Goal: Information Seeking & Learning: Find specific fact

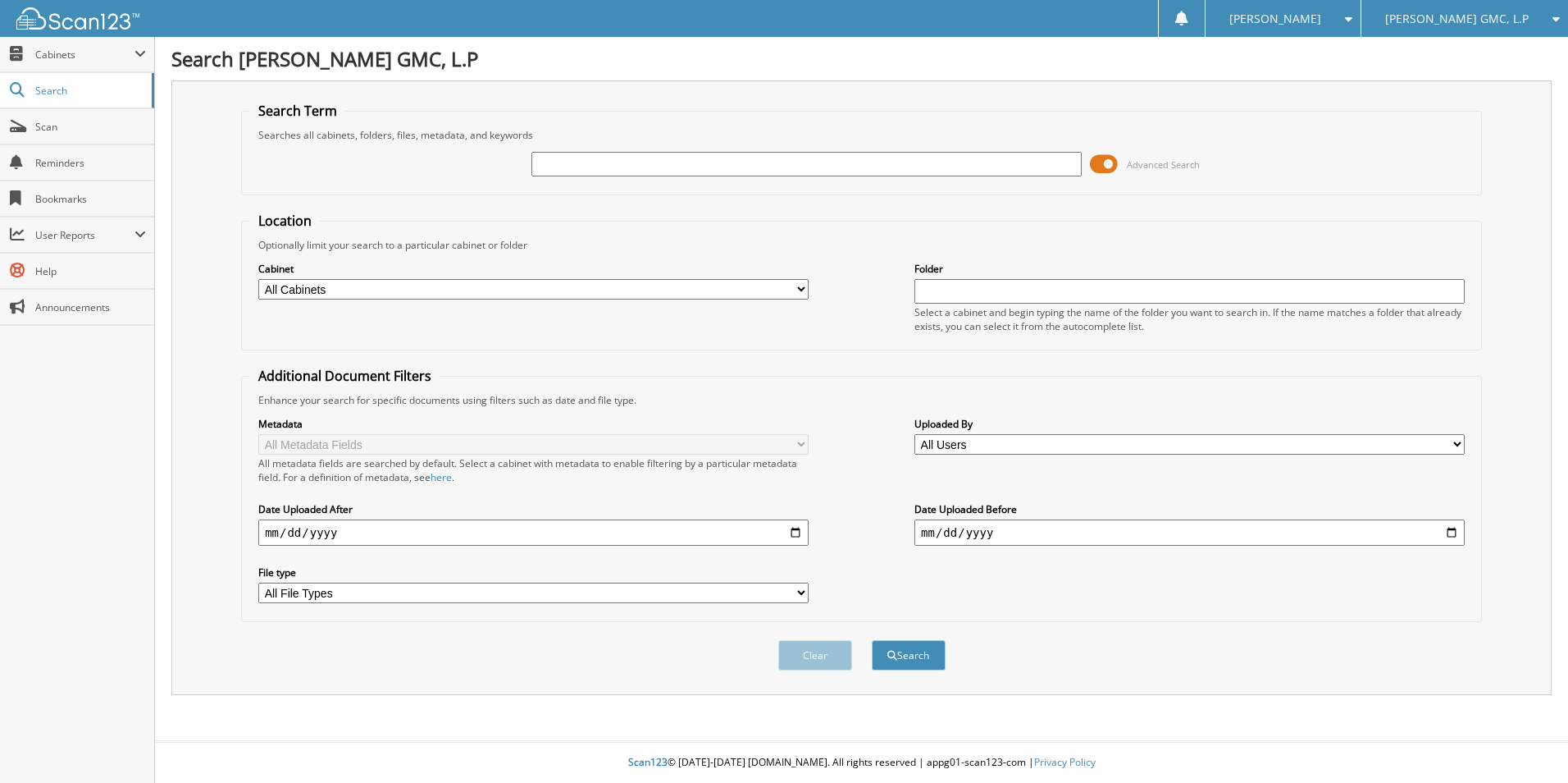
click at [579, 163] on input "text" at bounding box center [805, 164] width 550 height 25
type input "BRYANAH [PERSON_NAME]"
click at [911, 659] on button "Search" at bounding box center [909, 655] width 74 height 30
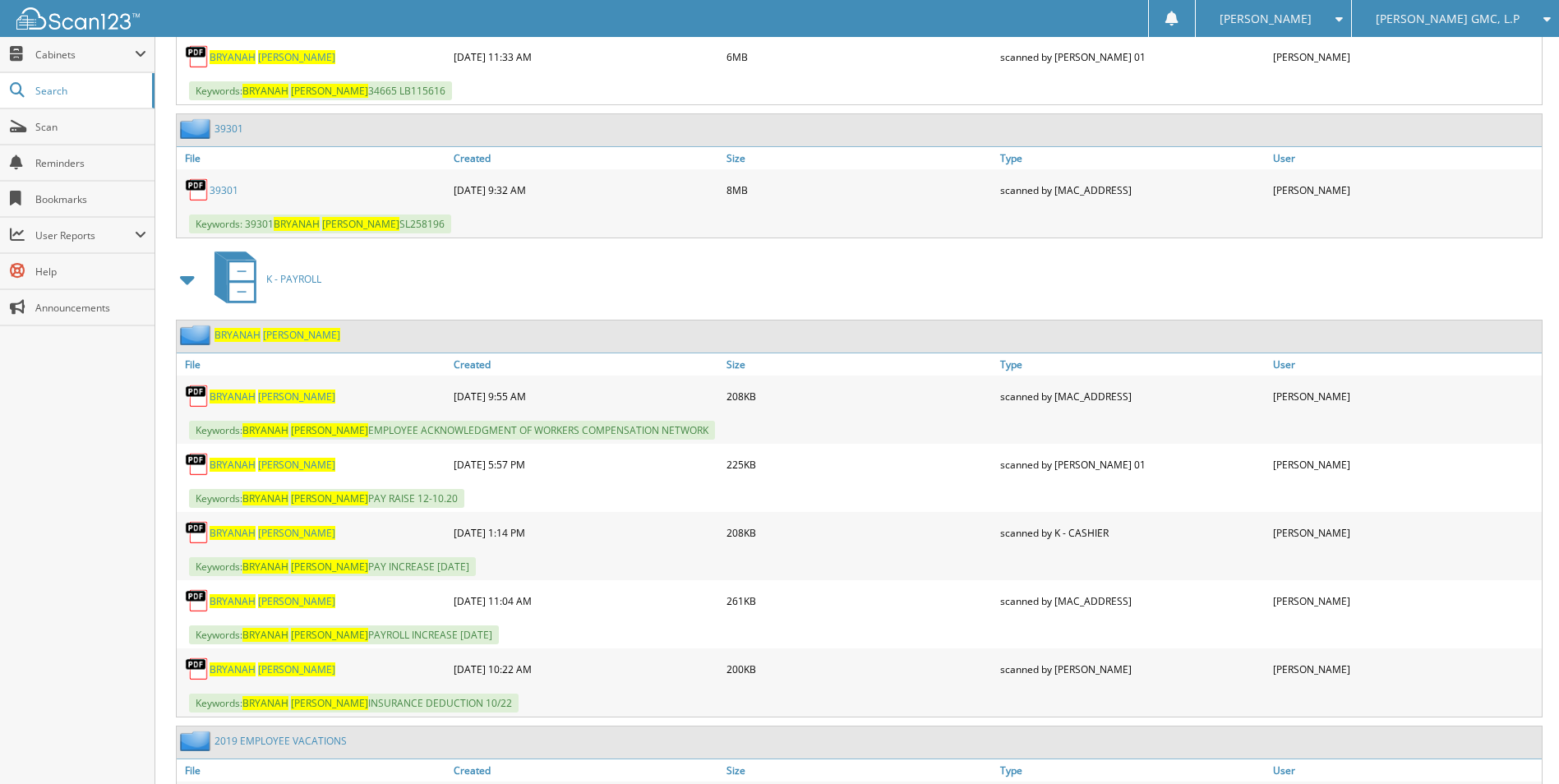
scroll to position [1068, 0]
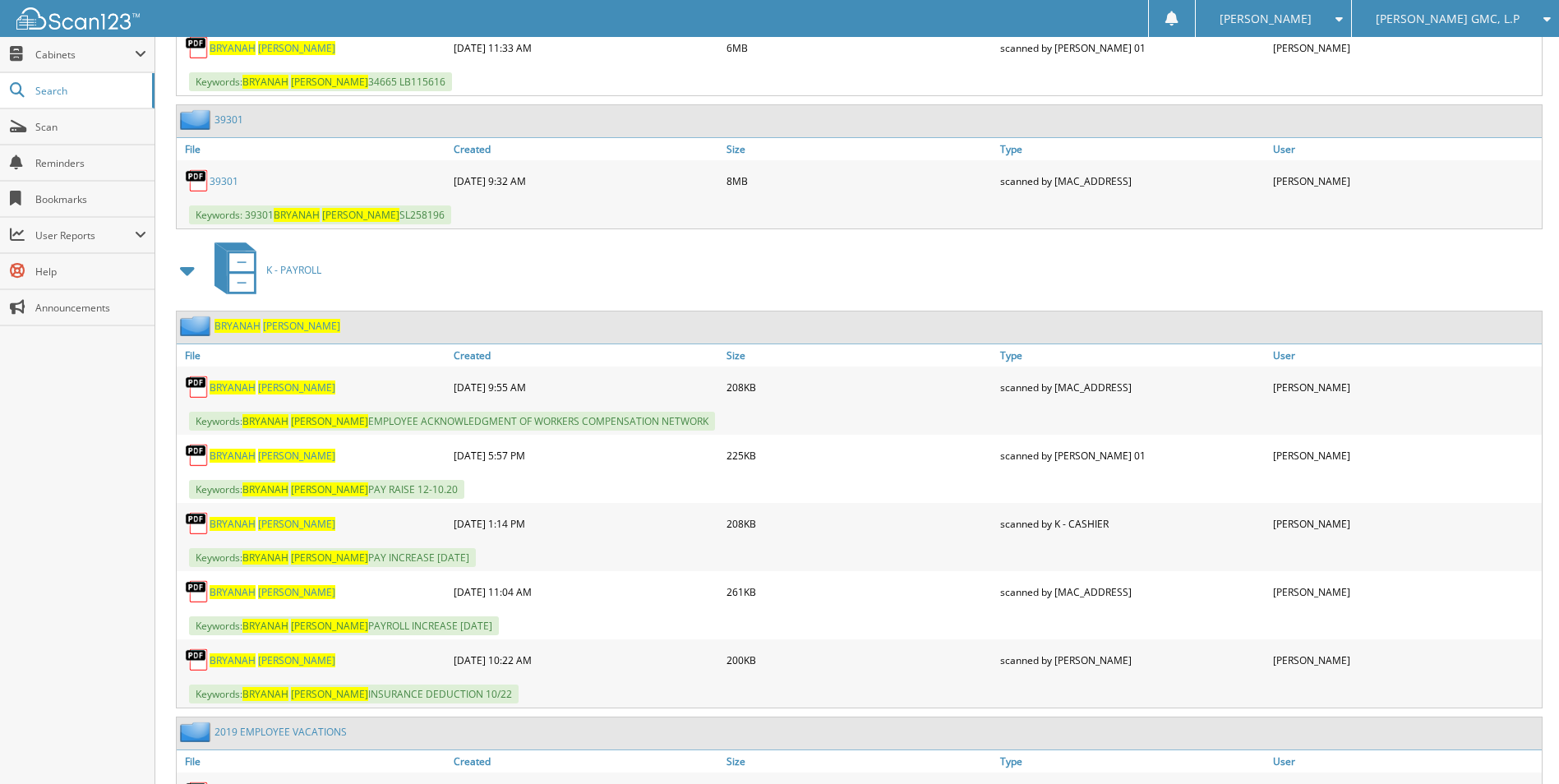
click at [260, 382] on span "[PERSON_NAME]" at bounding box center [296, 387] width 77 height 14
click at [262, 658] on span "[PERSON_NAME]" at bounding box center [296, 659] width 77 height 14
click at [237, 586] on span "BRYANAH" at bounding box center [232, 592] width 46 height 14
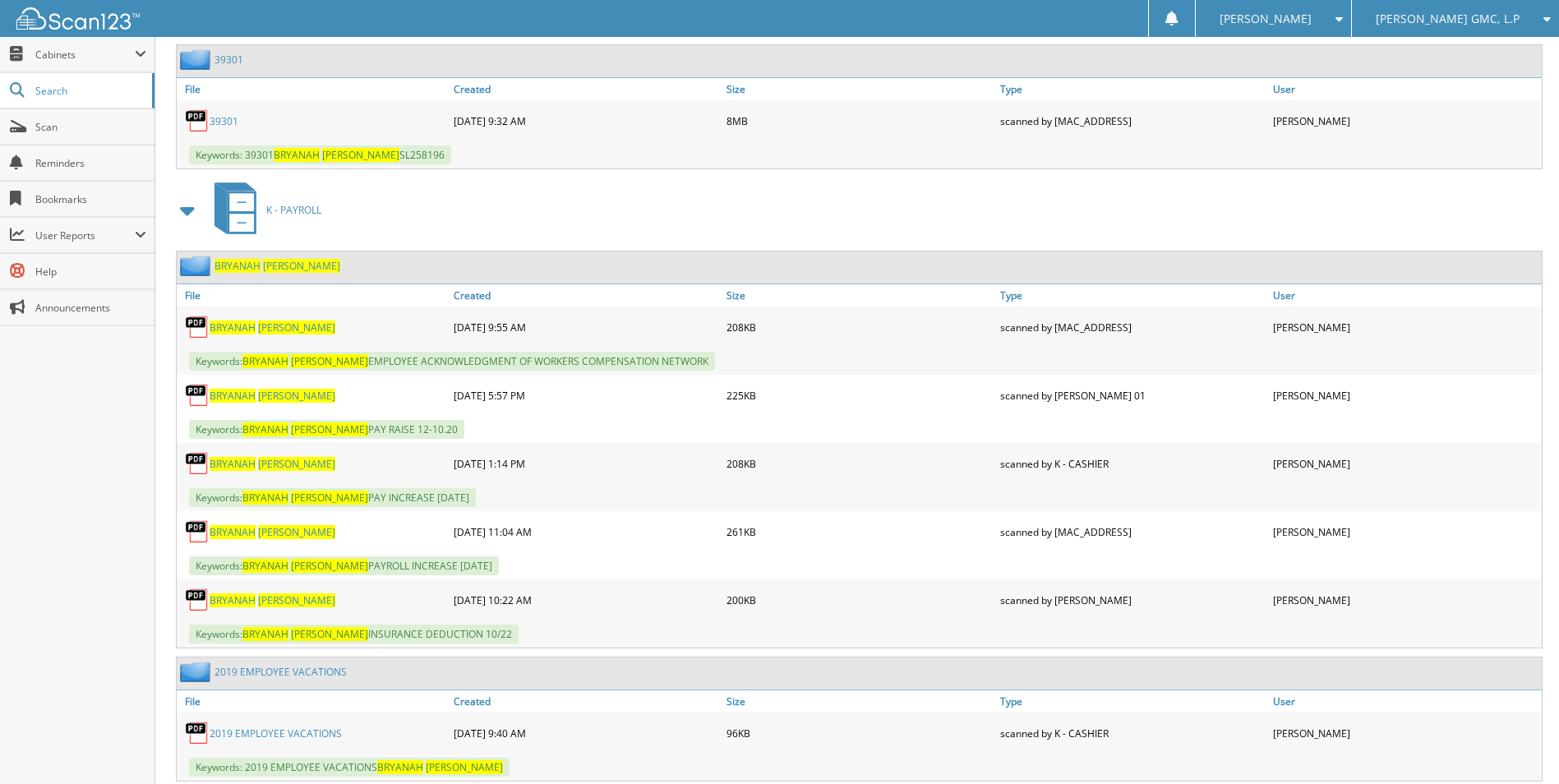
scroll to position [1150, 0]
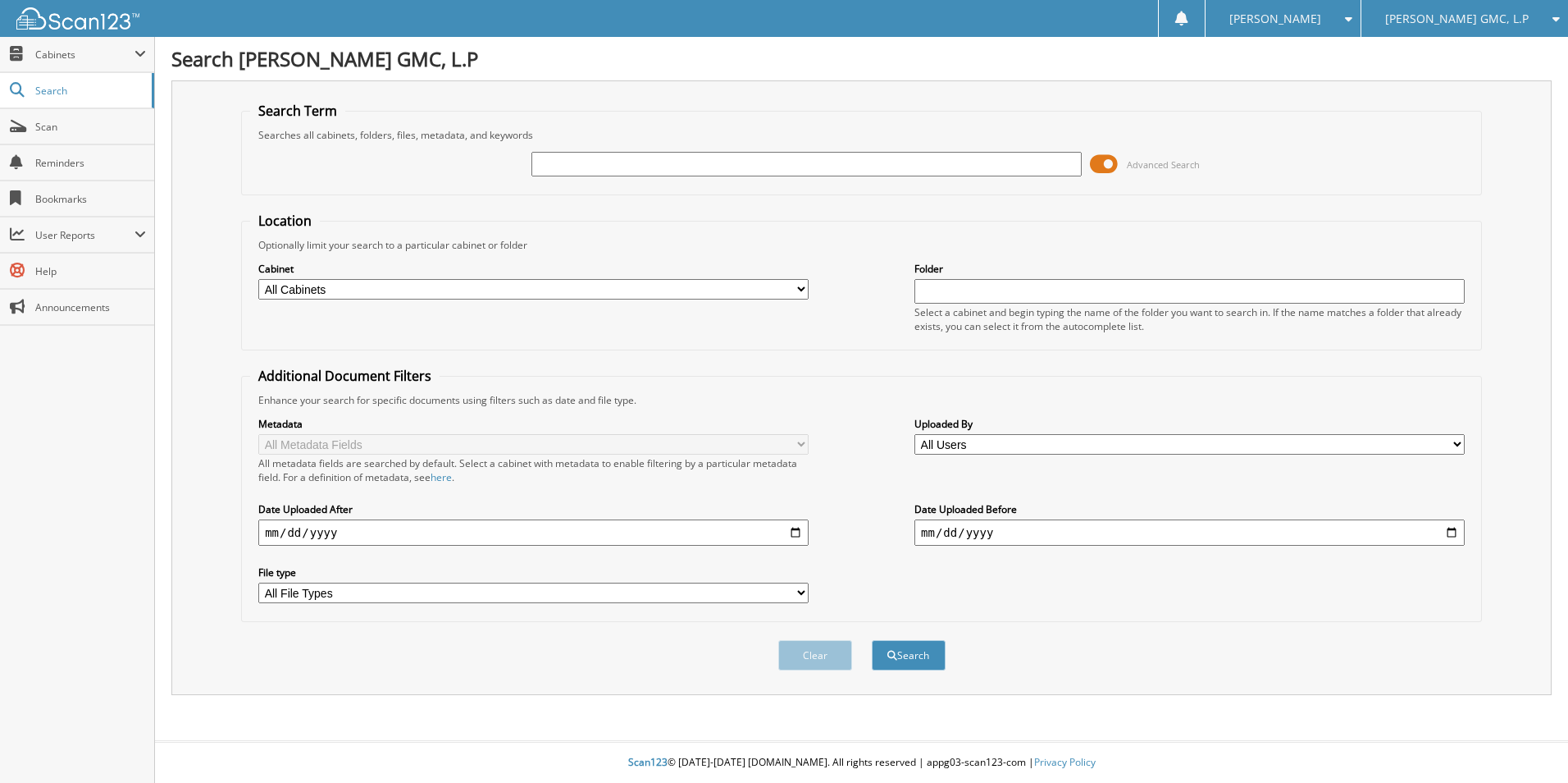
drag, startPoint x: 760, startPoint y: 161, endPoint x: 778, endPoint y: 146, distance: 23.4
click at [760, 161] on input "text" at bounding box center [805, 164] width 550 height 25
type input "TRENTON SIR LOUIS"
click at [915, 657] on button "Search" at bounding box center [909, 655] width 74 height 30
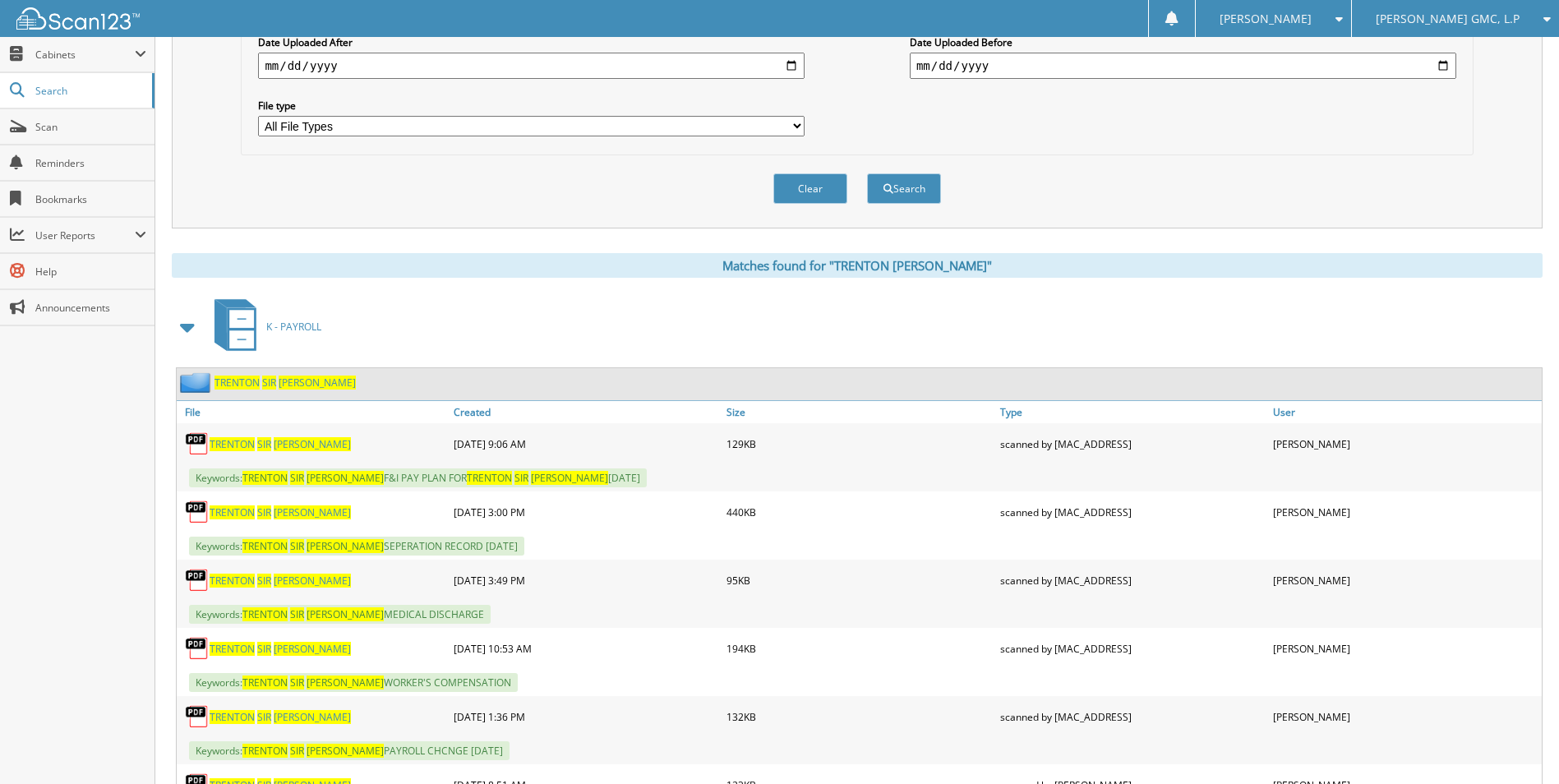
scroll to position [493, 0]
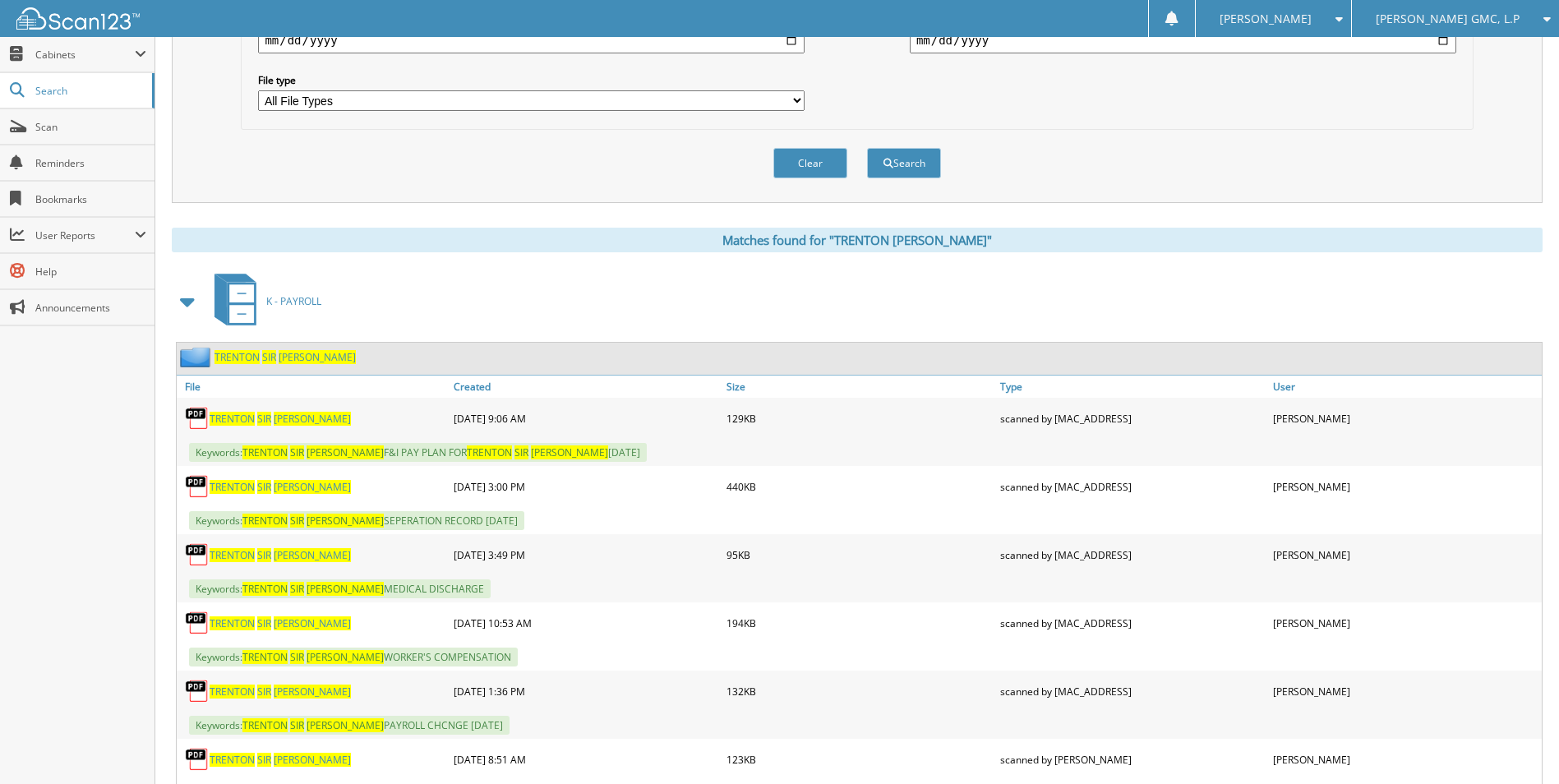
click at [286, 483] on span "LOUIS" at bounding box center [311, 486] width 77 height 14
